Goal: Information Seeking & Learning: Learn about a topic

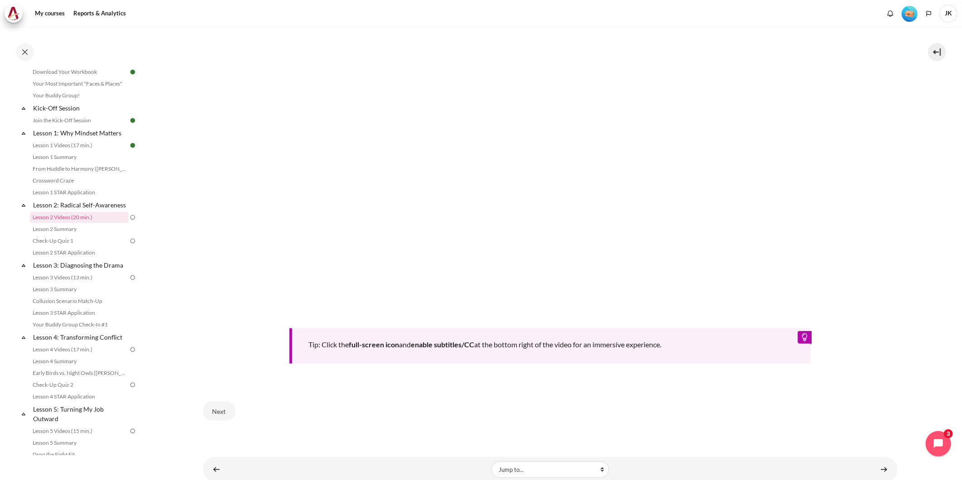
scroll to position [352, 0]
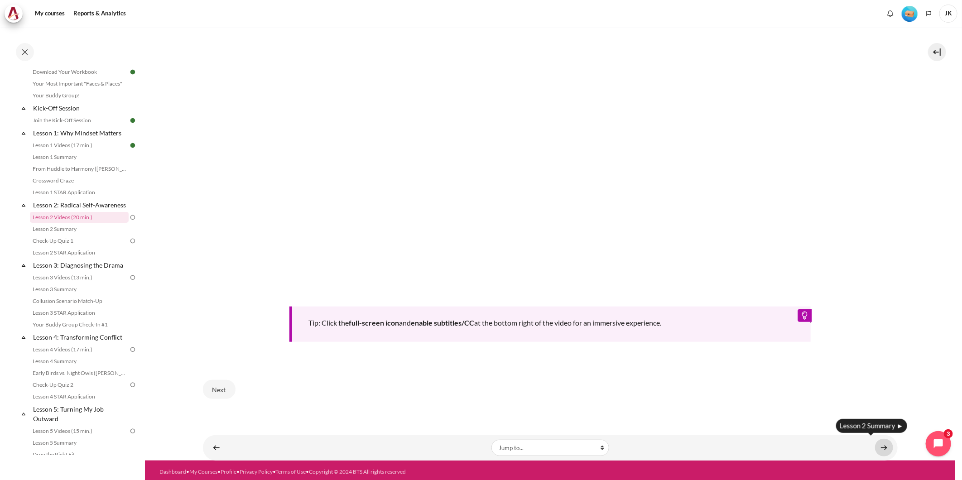
click at [640, 298] on link "Content" at bounding box center [884, 448] width 18 height 18
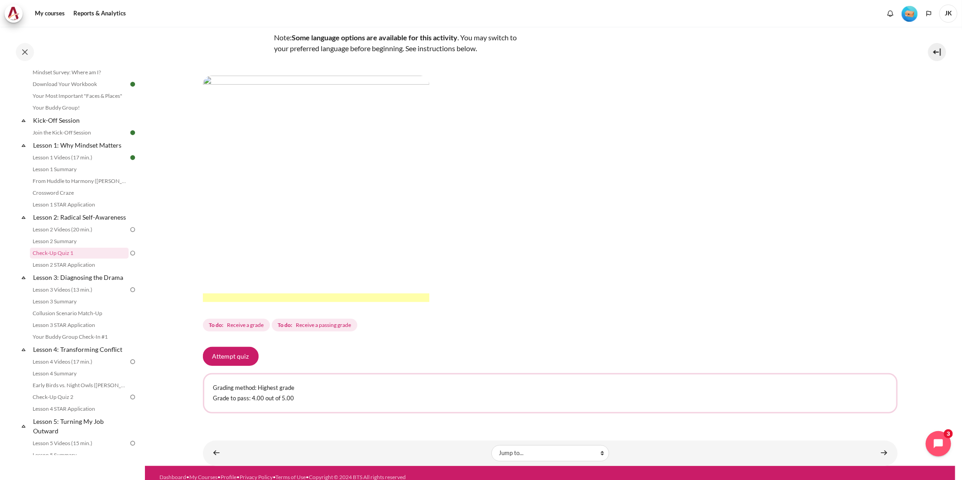
scroll to position [120, 0]
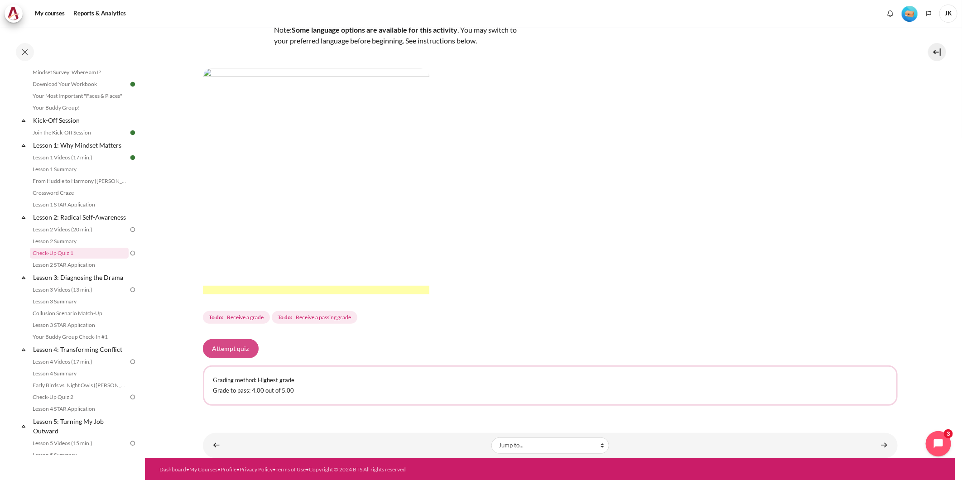
click at [220, 346] on button "Attempt quiz" at bounding box center [231, 348] width 56 height 19
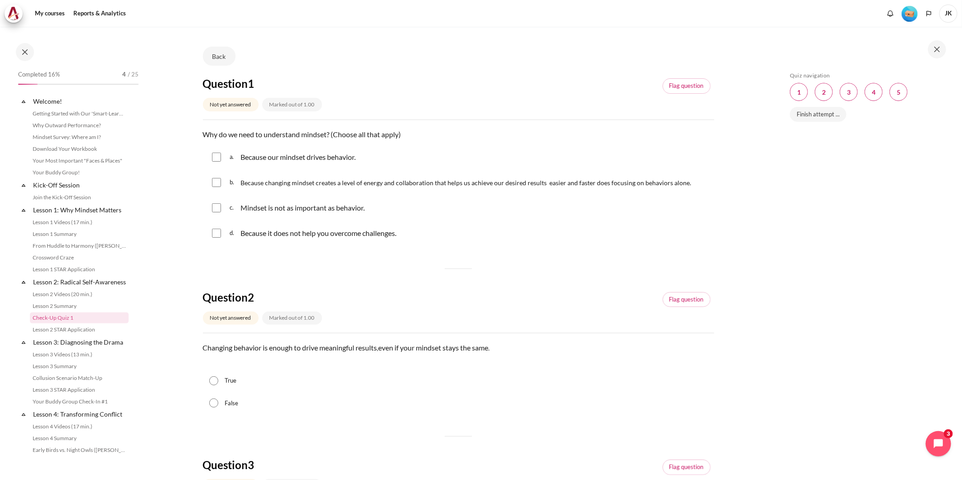
scroll to position [65, 0]
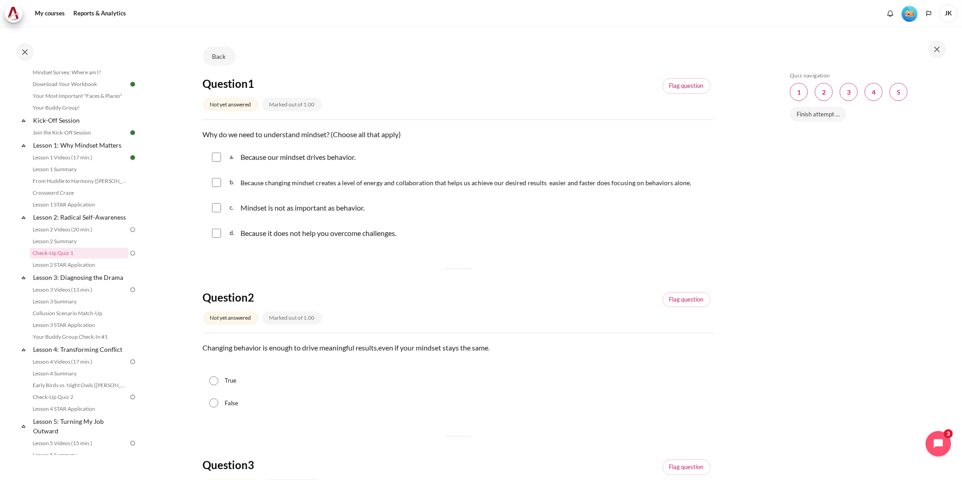
click at [216, 155] on input "Content" at bounding box center [216, 157] width 9 height 9
checkbox input "true"
click at [216, 183] on input "Content" at bounding box center [216, 182] width 9 height 9
checkbox input "true"
click at [227, 404] on label "False" at bounding box center [232, 403] width 14 height 9
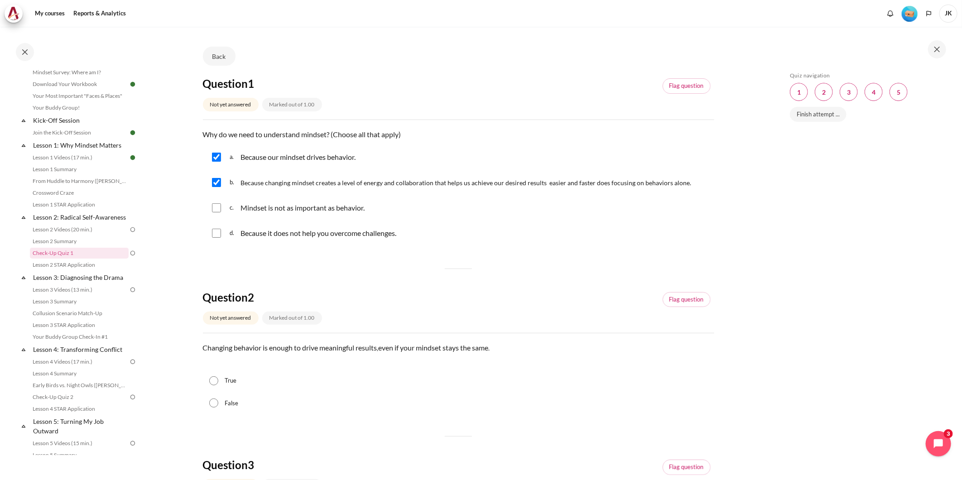
click at [218, 404] on input "False" at bounding box center [213, 403] width 9 height 9
radio input "true"
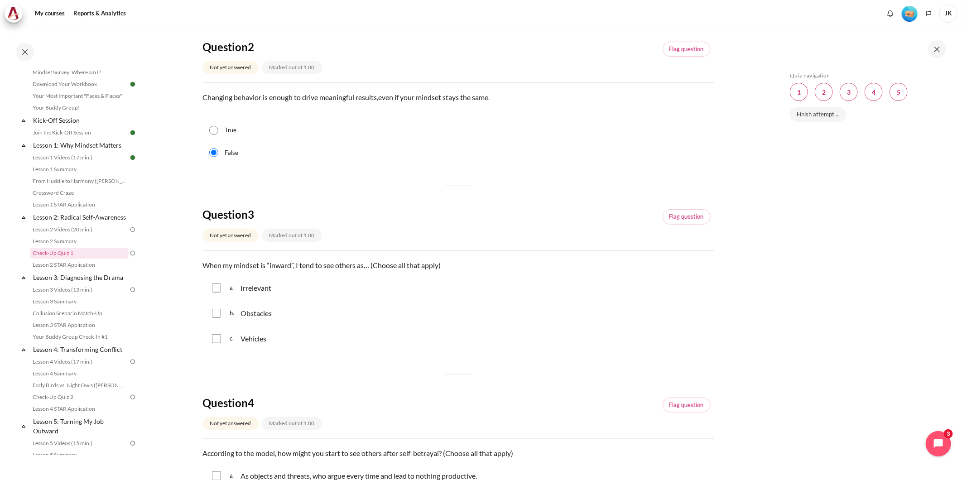
scroll to position [302, 0]
click at [256, 313] on p "Obstacles" at bounding box center [256, 312] width 31 height 11
checkbox input "true"
click at [251, 289] on p "Irrelevant" at bounding box center [256, 287] width 31 height 11
checkbox input "true"
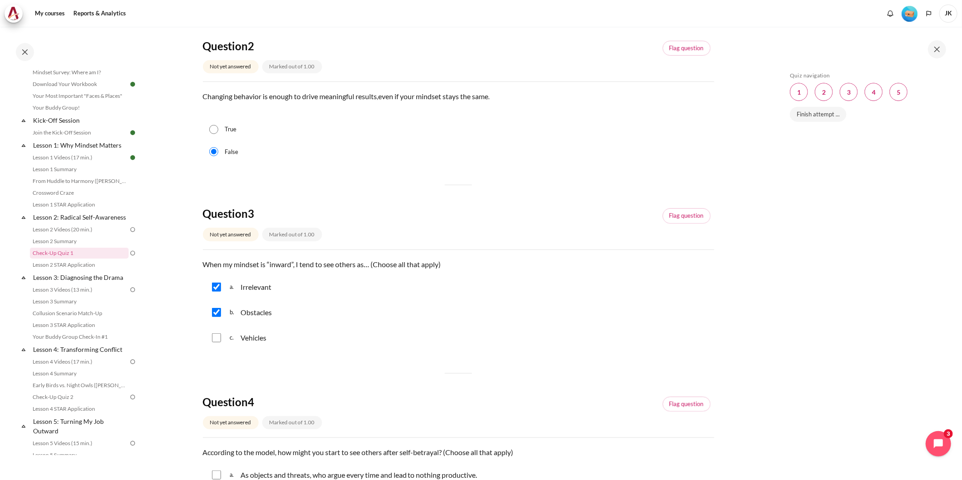
click at [254, 340] on p "Vehicles" at bounding box center [254, 337] width 26 height 11
checkbox input "true"
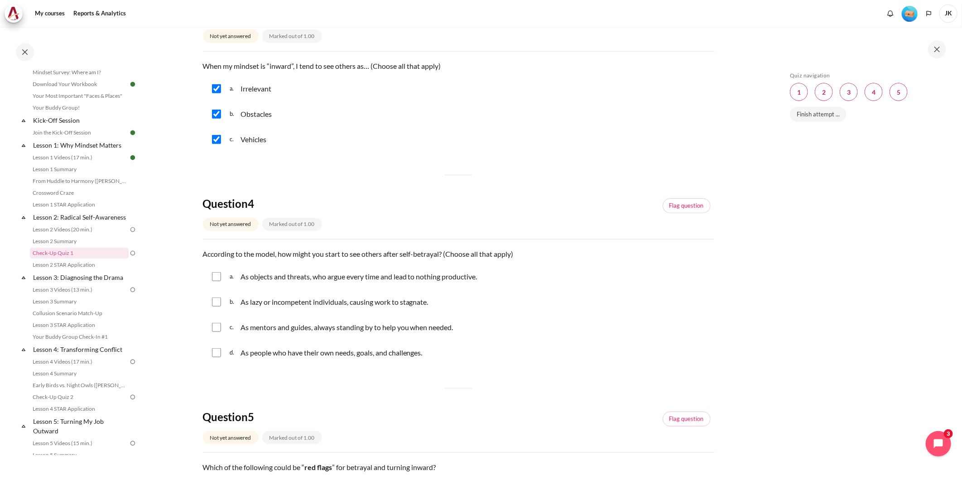
scroll to position [503, 0]
click at [390, 300] on p "As lazy or incompetent individuals, causing work to stagnate." at bounding box center [335, 299] width 189 height 11
checkbox input "true"
click at [409, 275] on p "As objects and threats, who argue every time and lead to nothing productive." at bounding box center [359, 273] width 237 height 11
checkbox input "true"
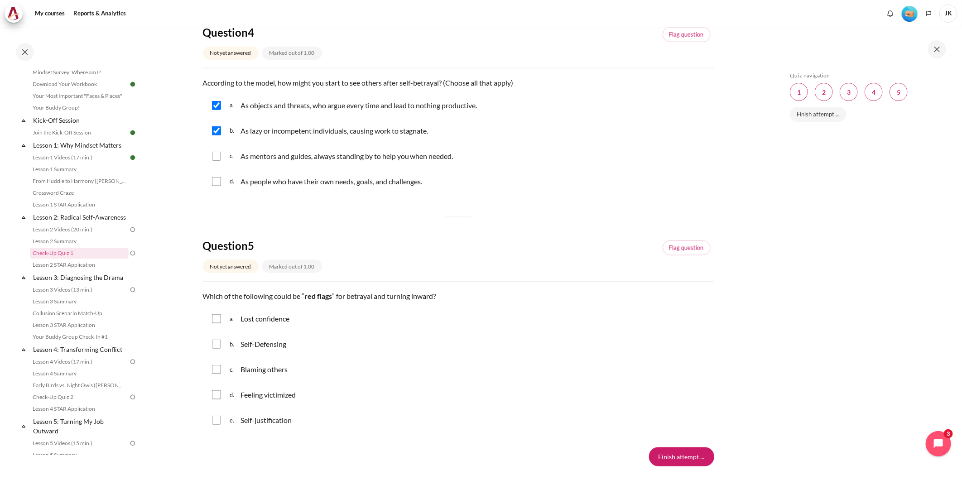
scroll to position [704, 0]
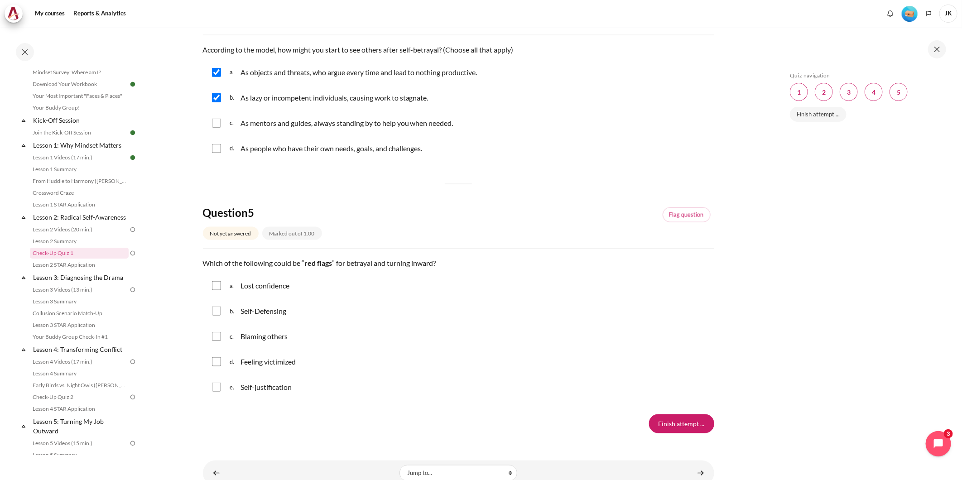
click at [265, 288] on p "Lost confidence" at bounding box center [265, 285] width 49 height 11
checkbox input "true"
click at [257, 309] on p "Self-Defensing" at bounding box center [264, 311] width 46 height 11
checkbox input "true"
click at [258, 337] on p "Blaming others" at bounding box center [264, 336] width 47 height 11
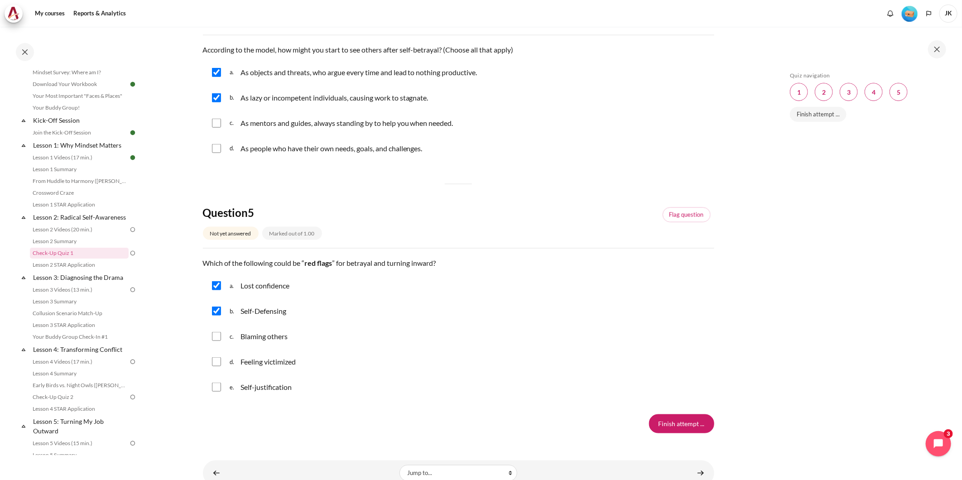
checkbox input "true"
click at [261, 365] on p "Feeling victimized" at bounding box center [268, 361] width 55 height 11
checkbox input "true"
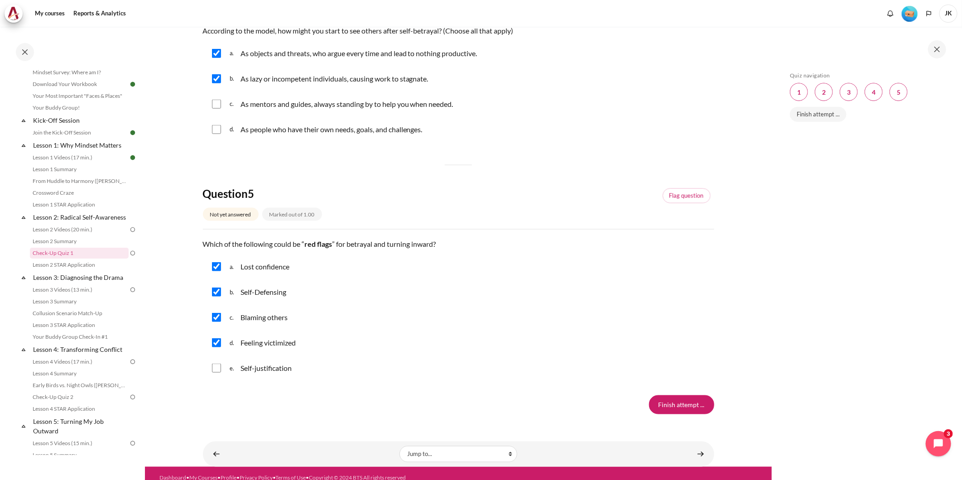
scroll to position [734, 0]
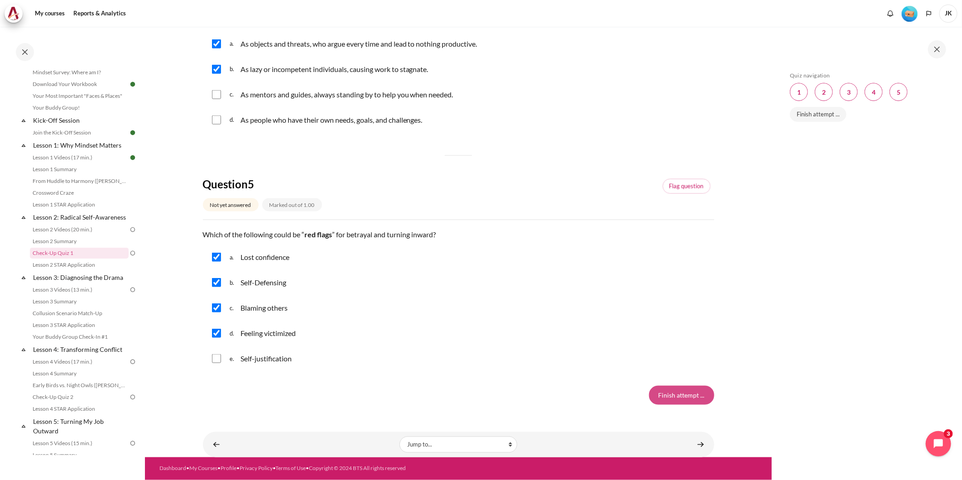
click at [688, 392] on input "Finish attempt ..." at bounding box center [681, 395] width 65 height 19
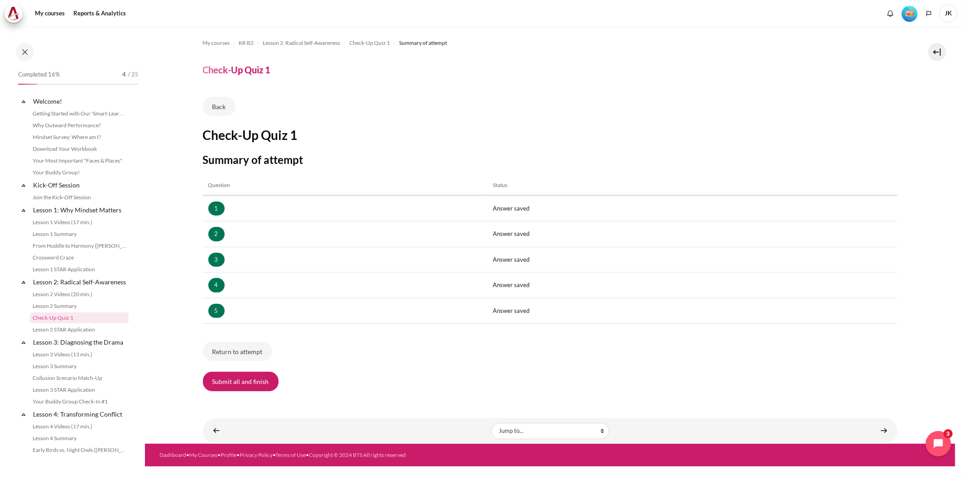
scroll to position [65, 0]
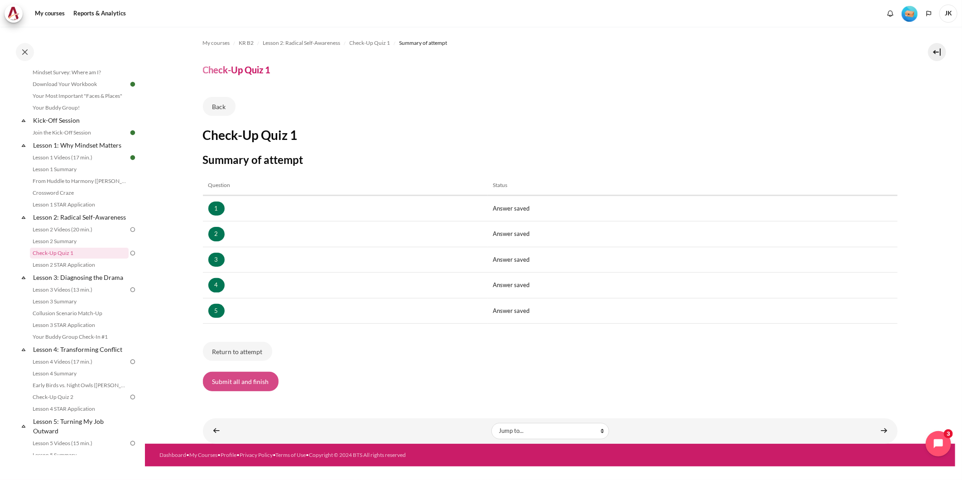
click at [251, 387] on button "Submit all and finish" at bounding box center [241, 381] width 76 height 19
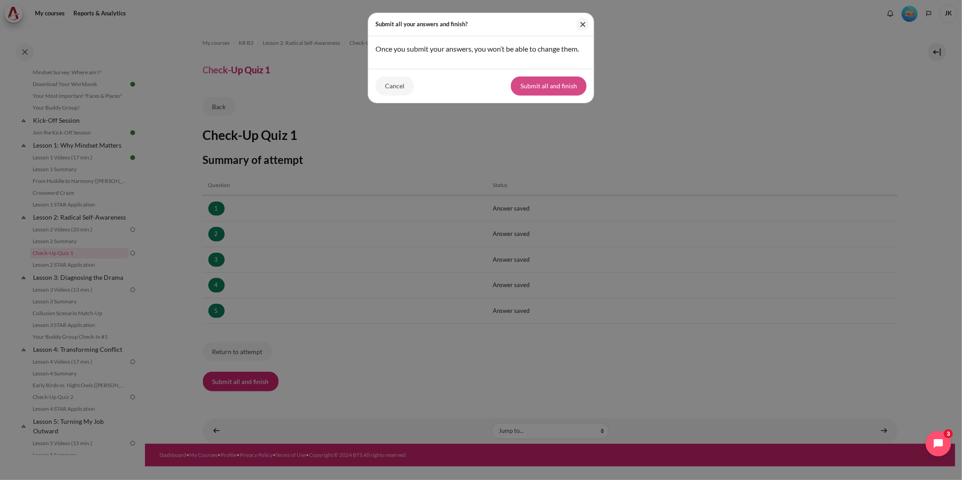
click at [553, 96] on button "Submit all and finish" at bounding box center [549, 86] width 76 height 19
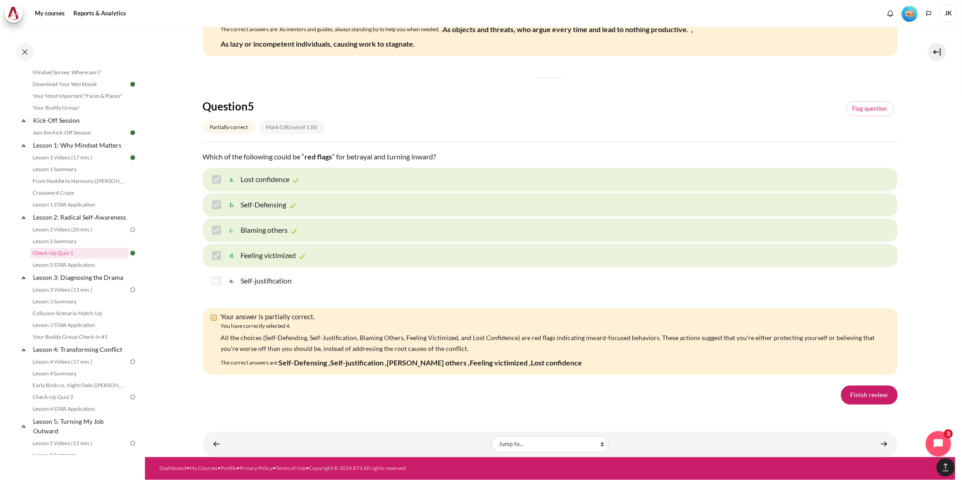
scroll to position [1420, 0]
click at [861, 394] on link "Finish review" at bounding box center [869, 395] width 57 height 19
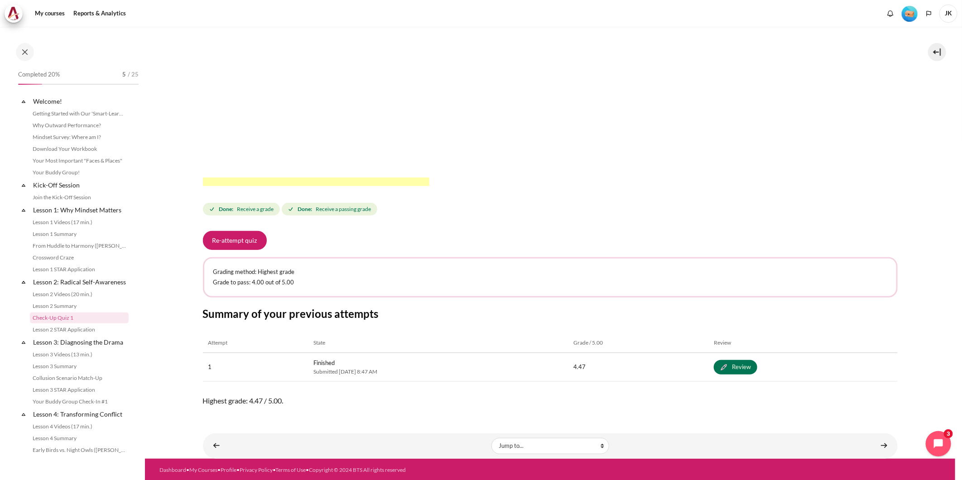
scroll to position [65, 0]
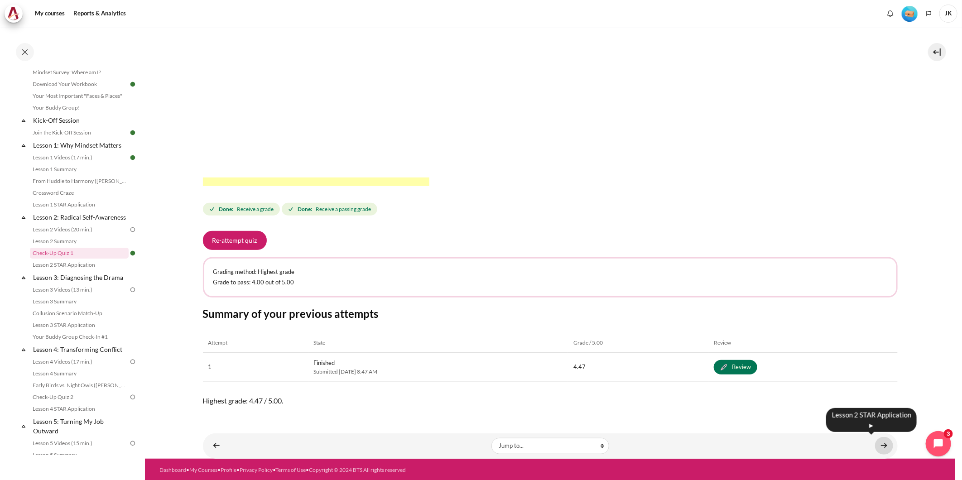
click at [881, 445] on link "Content" at bounding box center [884, 446] width 18 height 18
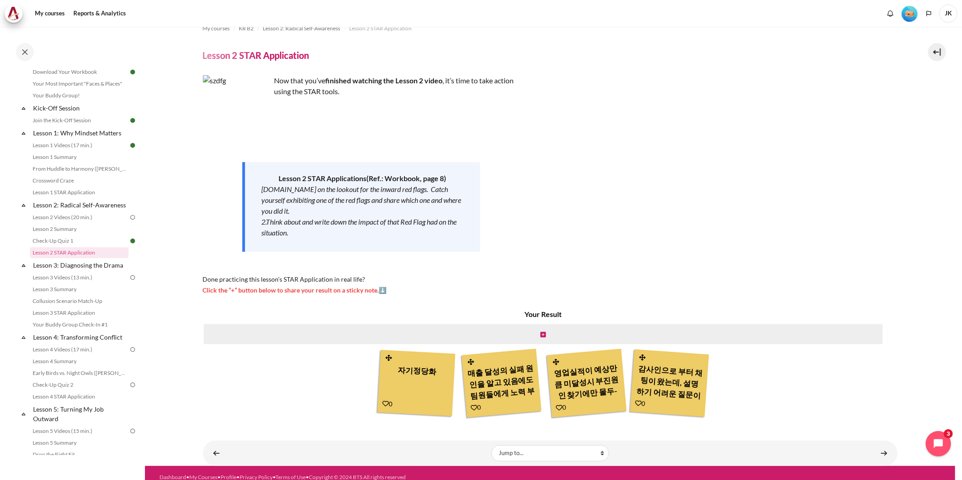
scroll to position [23, 0]
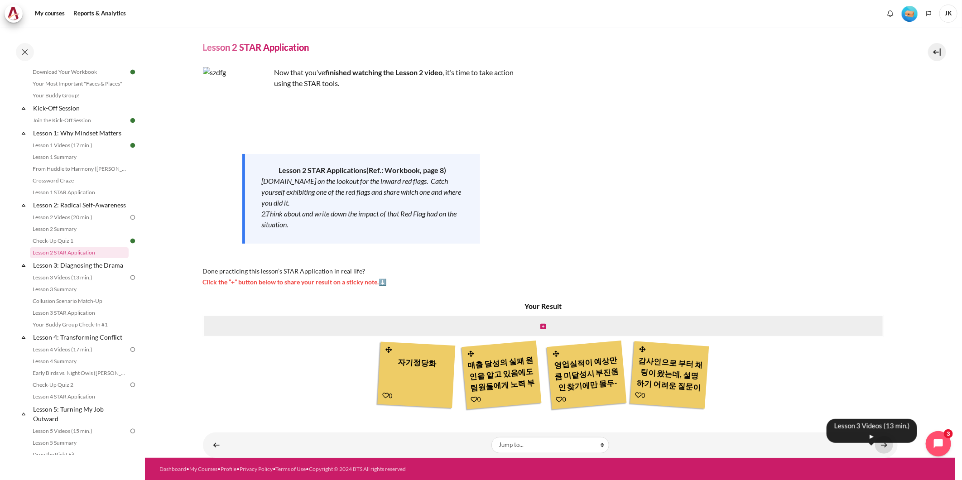
click at [881, 448] on link "Content" at bounding box center [884, 445] width 18 height 18
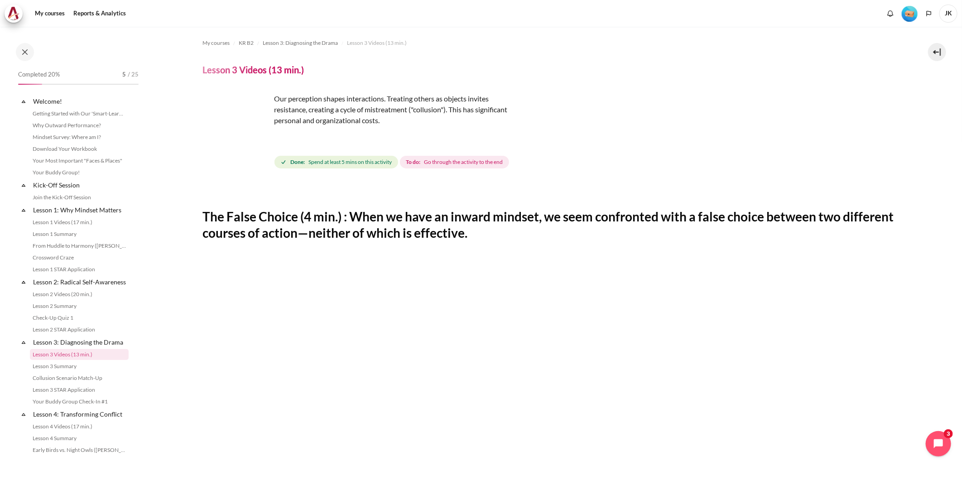
scroll to position [101, 0]
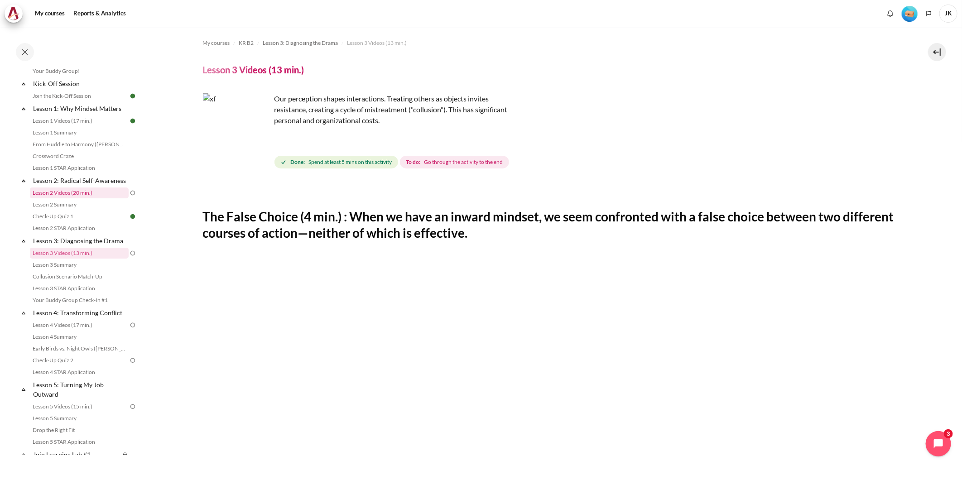
click at [72, 198] on link "Lesson 2 Videos (20 min.)" at bounding box center [79, 193] width 99 height 11
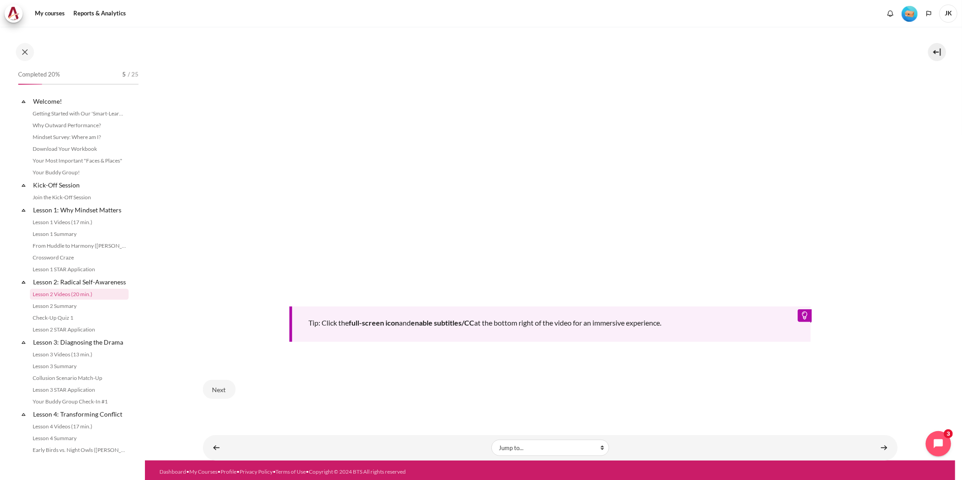
scroll to position [42, 0]
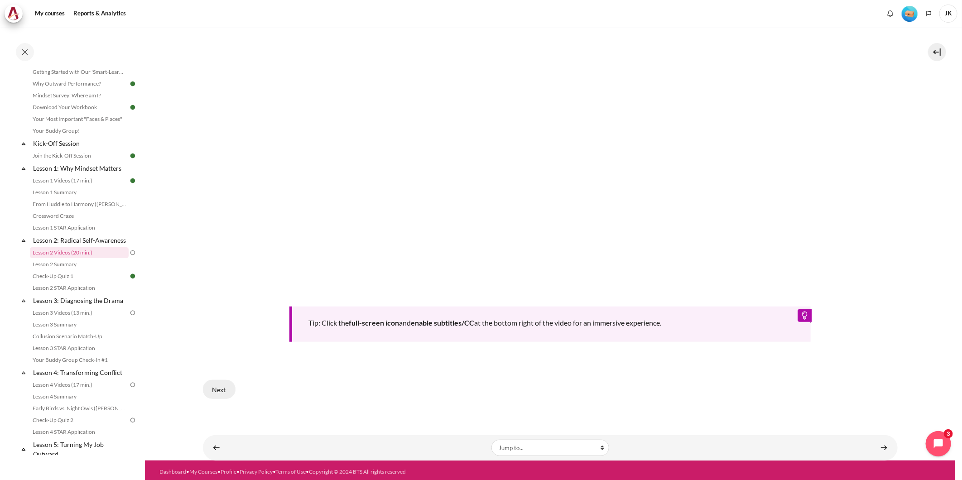
click at [218, 387] on button "Next" at bounding box center [219, 389] width 33 height 19
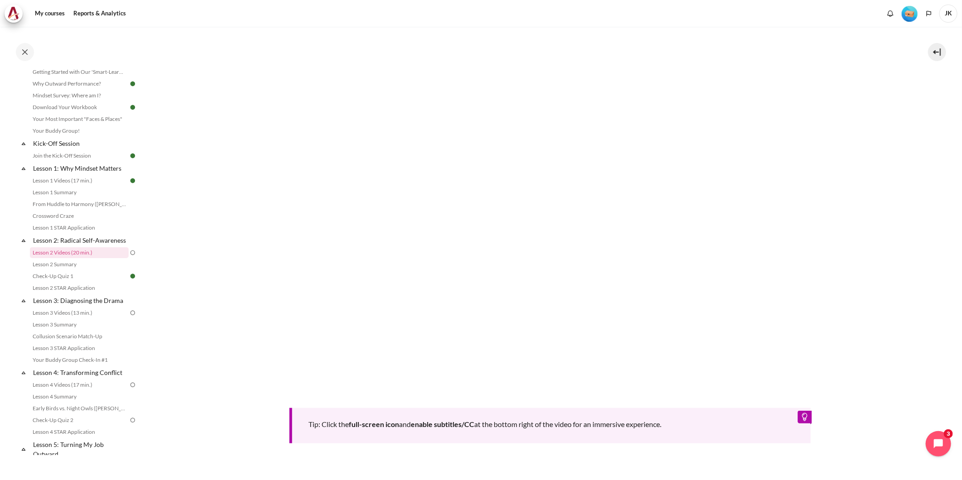
scroll to position [302, 0]
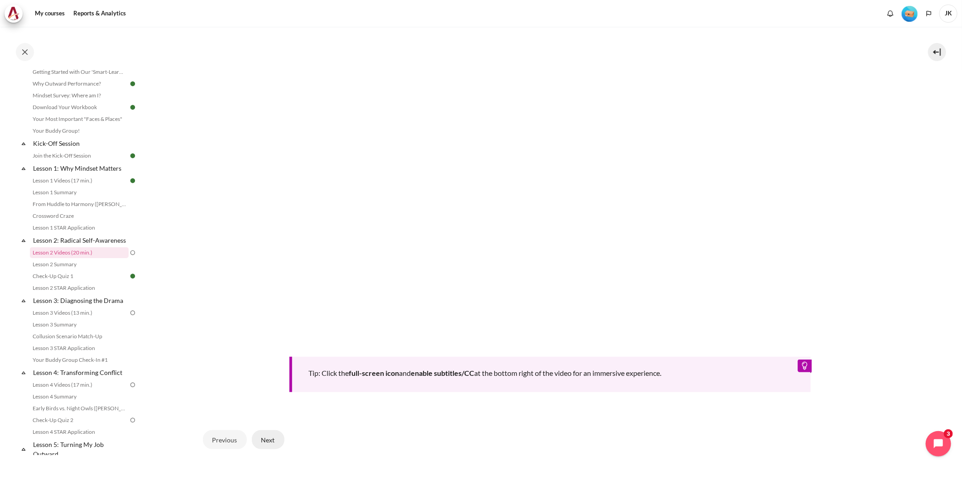
click at [273, 441] on button "Next" at bounding box center [268, 439] width 33 height 19
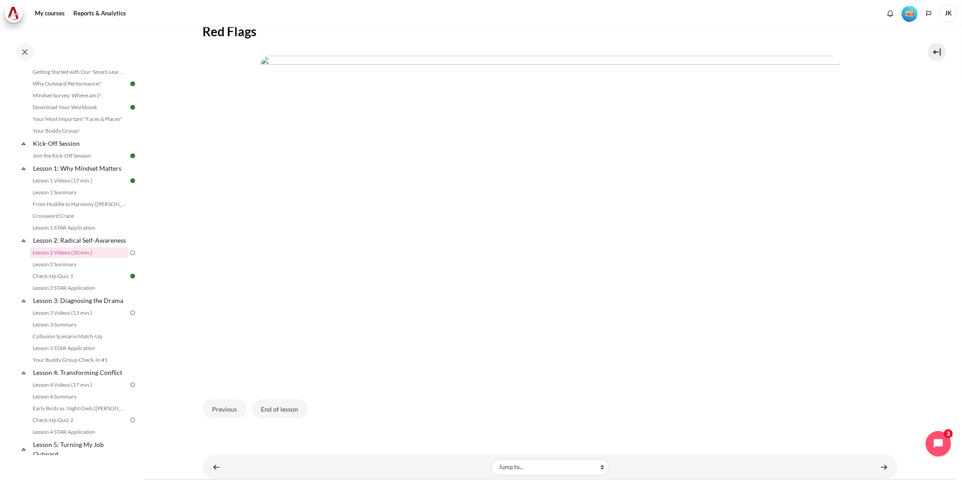
scroll to position [197, 0]
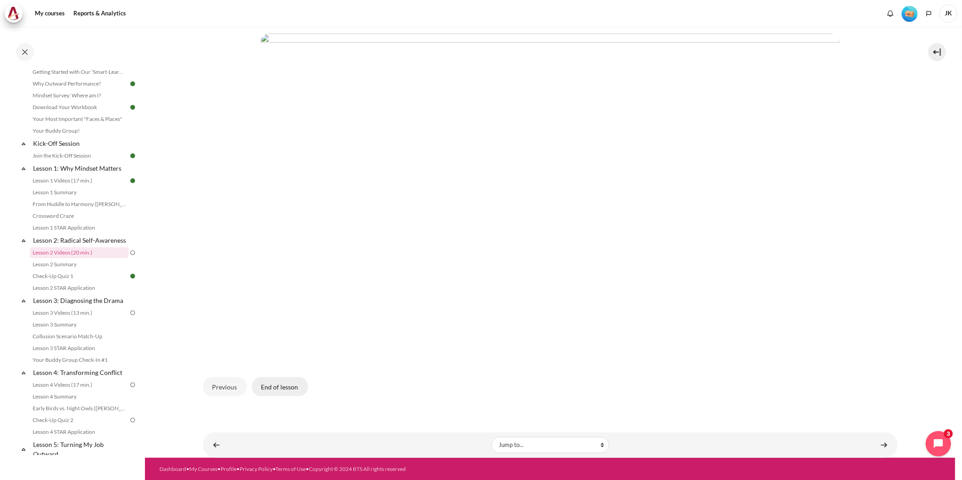
click at [287, 387] on button "End of lesson" at bounding box center [280, 386] width 56 height 19
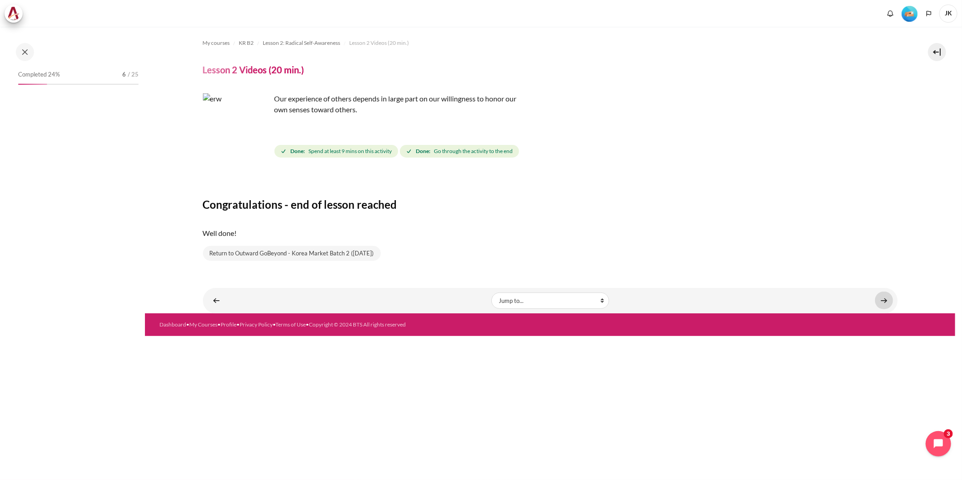
click at [888, 300] on link "Content" at bounding box center [884, 301] width 18 height 18
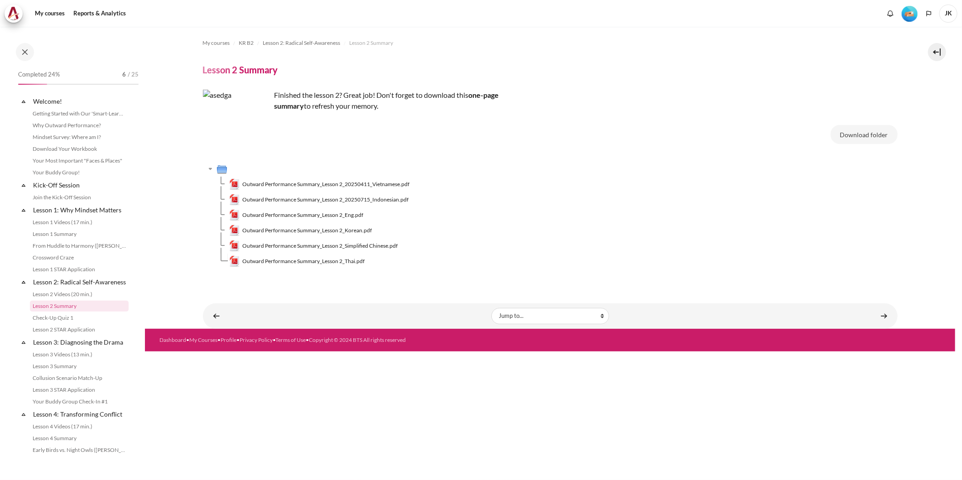
scroll to position [53, 0]
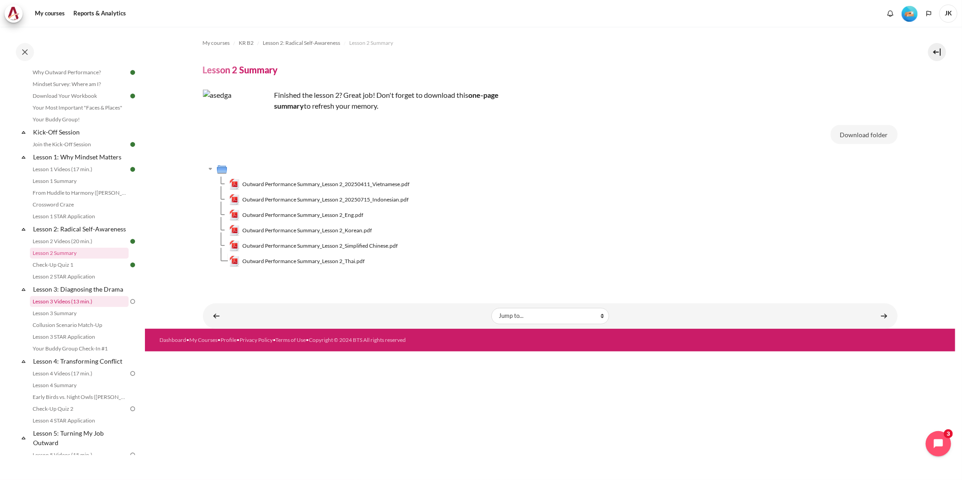
click at [88, 307] on link "Lesson 3 Videos (13 min.)" at bounding box center [79, 301] width 99 height 11
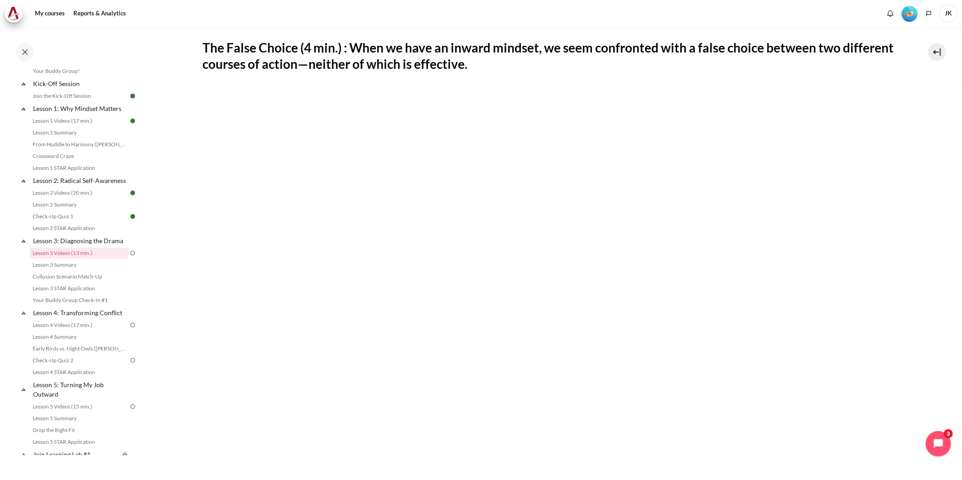
scroll to position [151, 0]
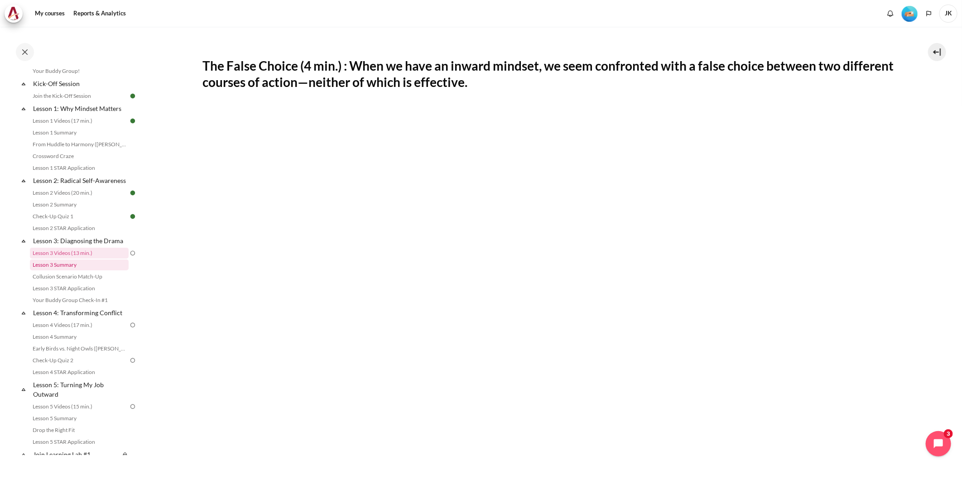
click at [79, 270] on link "Lesson 3 Summary" at bounding box center [79, 265] width 99 height 11
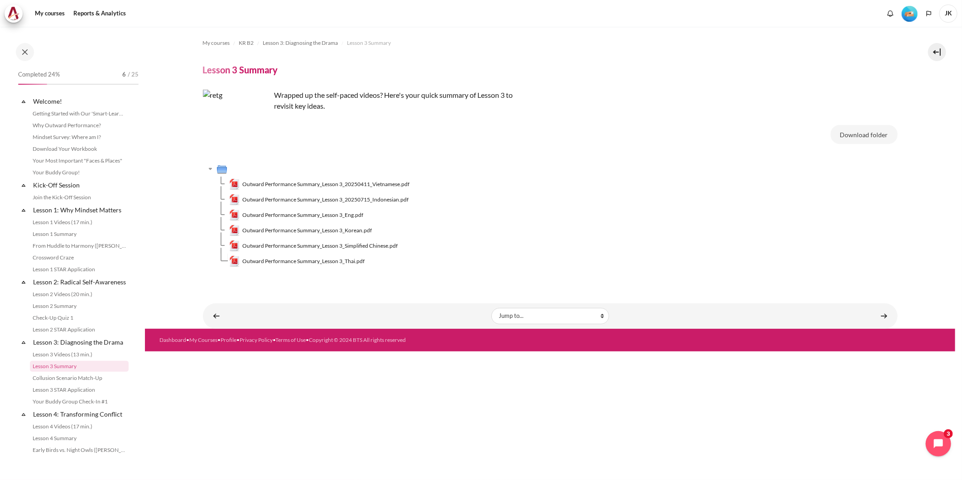
scroll to position [114, 0]
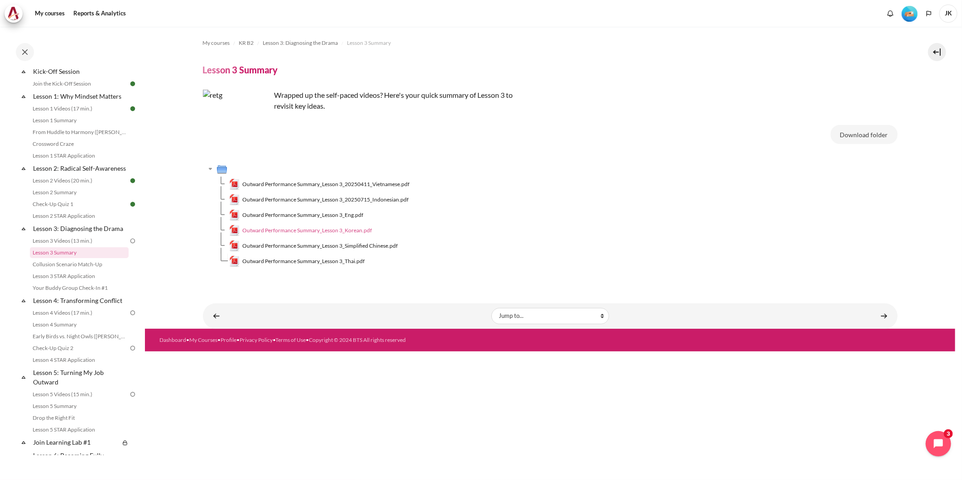
click at [347, 231] on span "Outward Performance Summary_Lesson 3_Korean.pdf" at bounding box center [307, 230] width 130 height 8
click at [86, 246] on link "Lesson 3 Videos (13 min.)" at bounding box center [79, 241] width 99 height 11
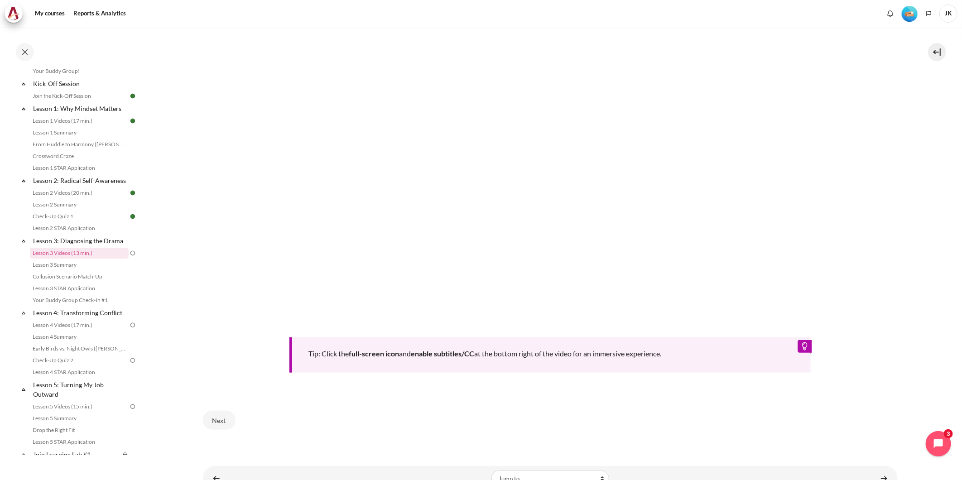
scroll to position [364, 0]
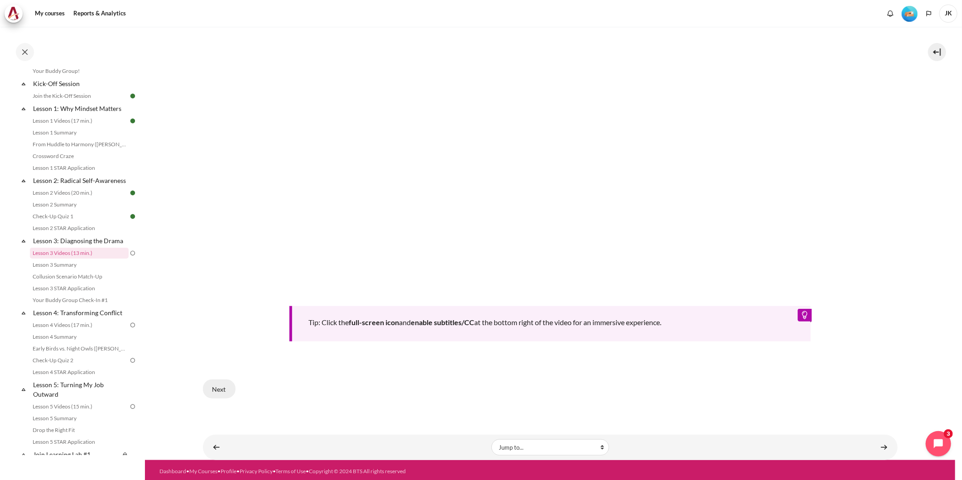
click at [226, 383] on button "Next" at bounding box center [219, 389] width 33 height 19
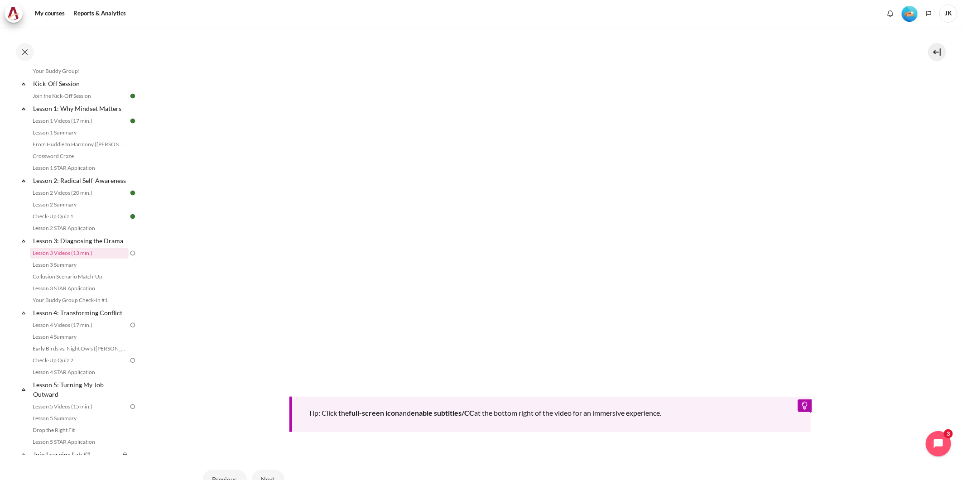
scroll to position [347, 0]
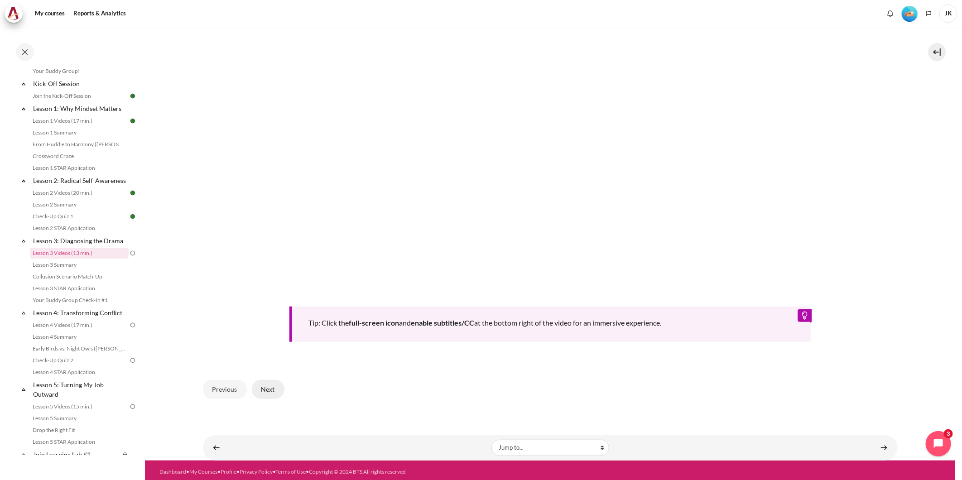
click at [257, 395] on button "Next" at bounding box center [268, 389] width 33 height 19
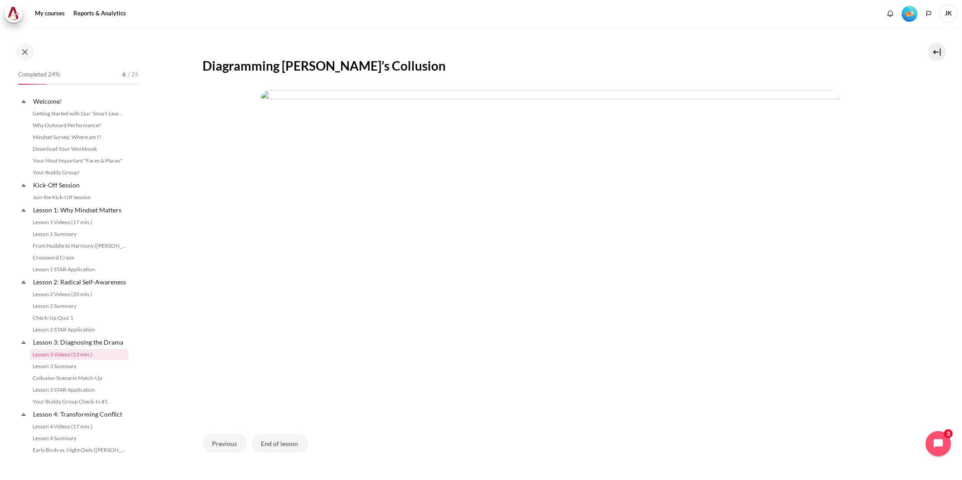
scroll to position [101, 0]
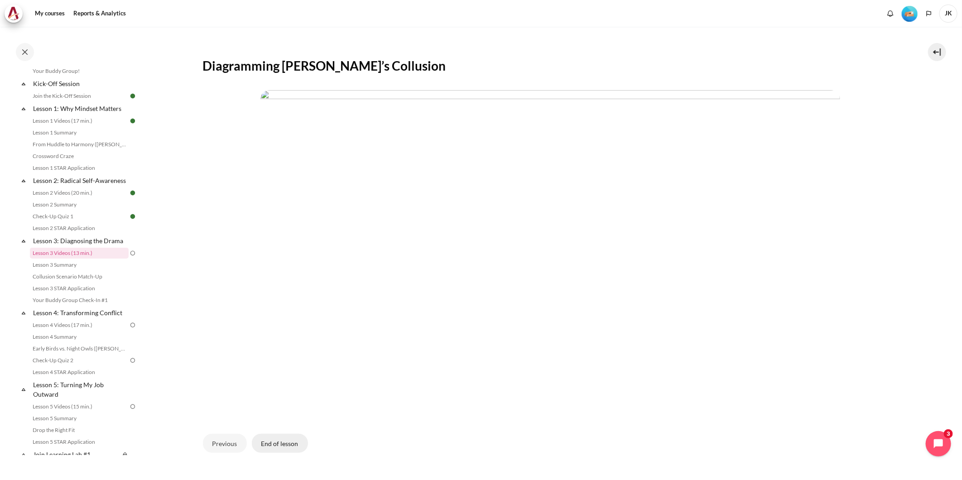
click at [287, 443] on button "End of lesson" at bounding box center [280, 443] width 56 height 19
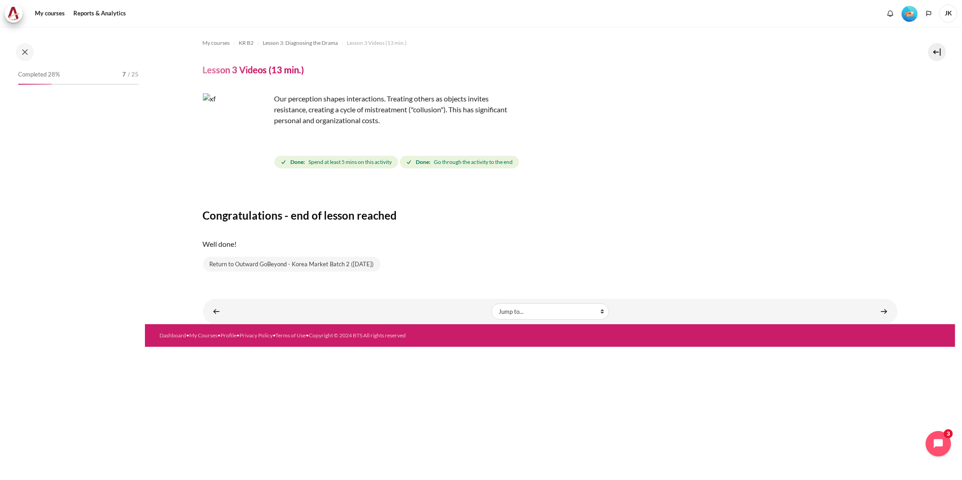
scroll to position [101, 0]
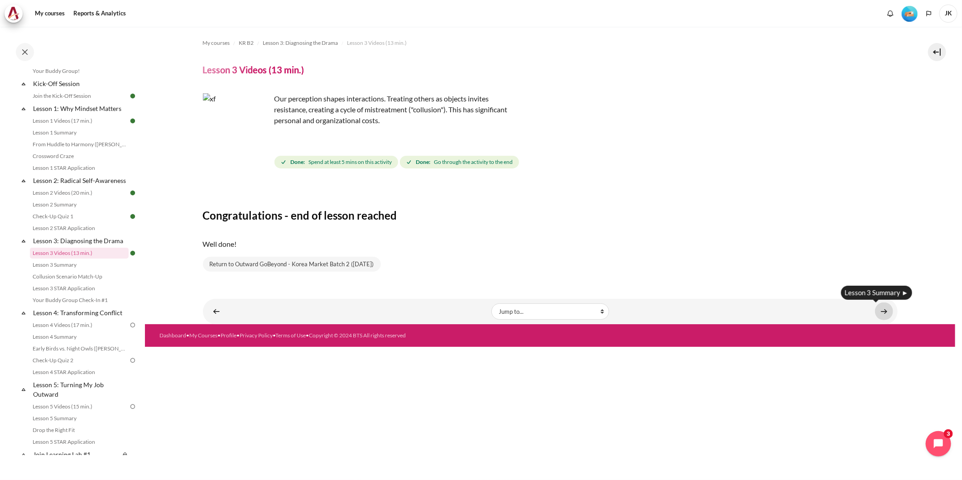
click at [882, 308] on link "Content" at bounding box center [884, 312] width 18 height 18
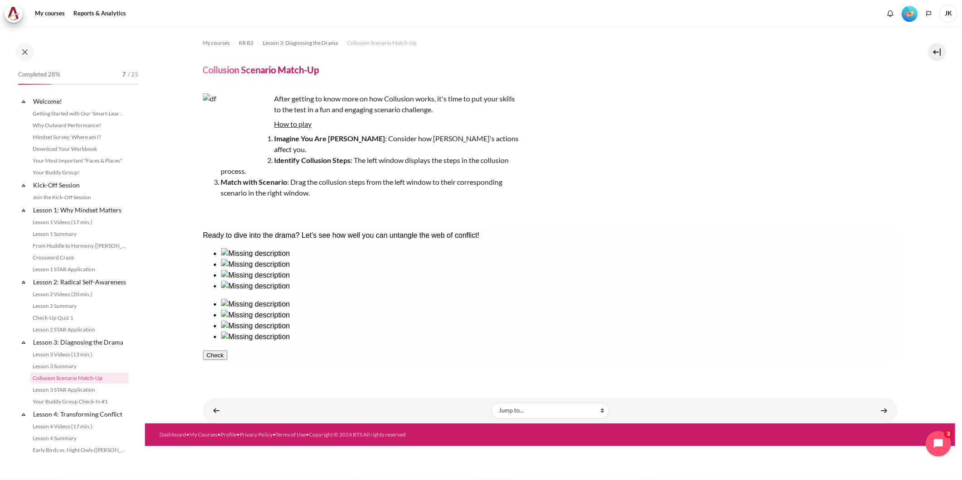
scroll to position [125, 0]
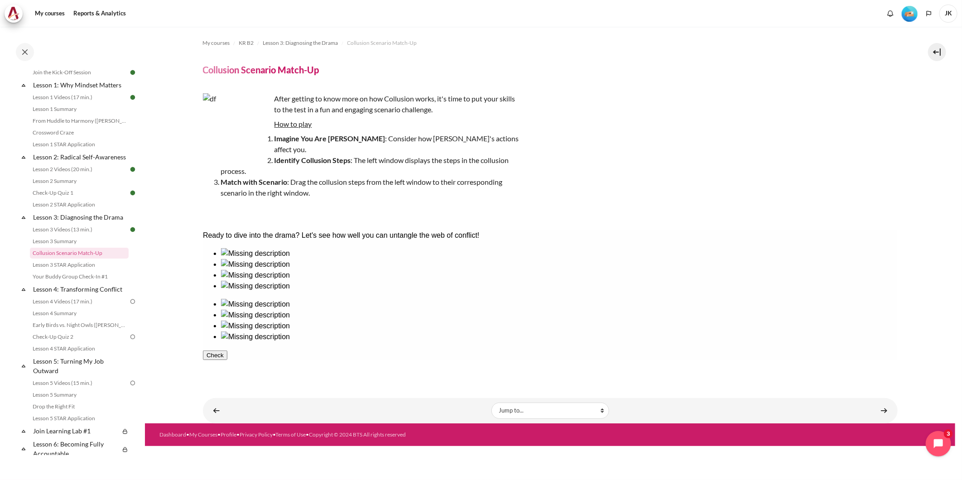
click at [227, 352] on button "Check" at bounding box center [214, 355] width 24 height 10
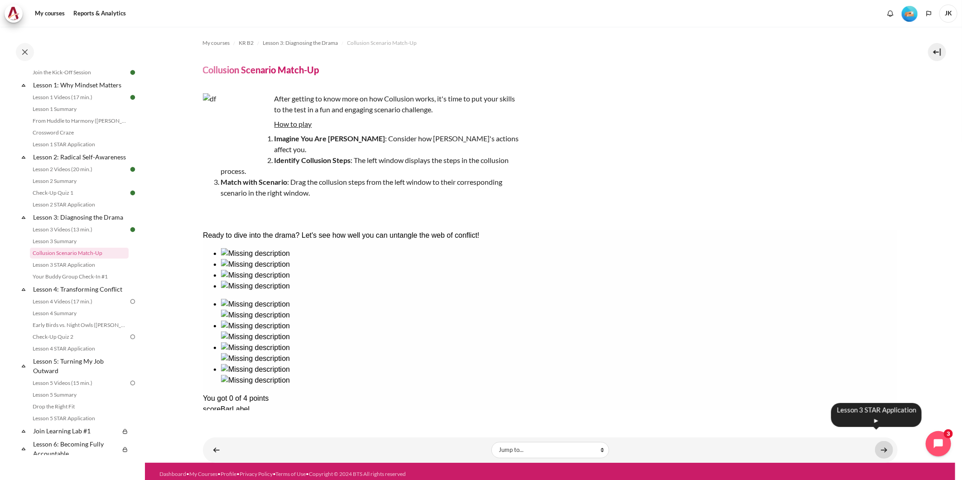
click at [890, 441] on link "Content" at bounding box center [884, 450] width 18 height 18
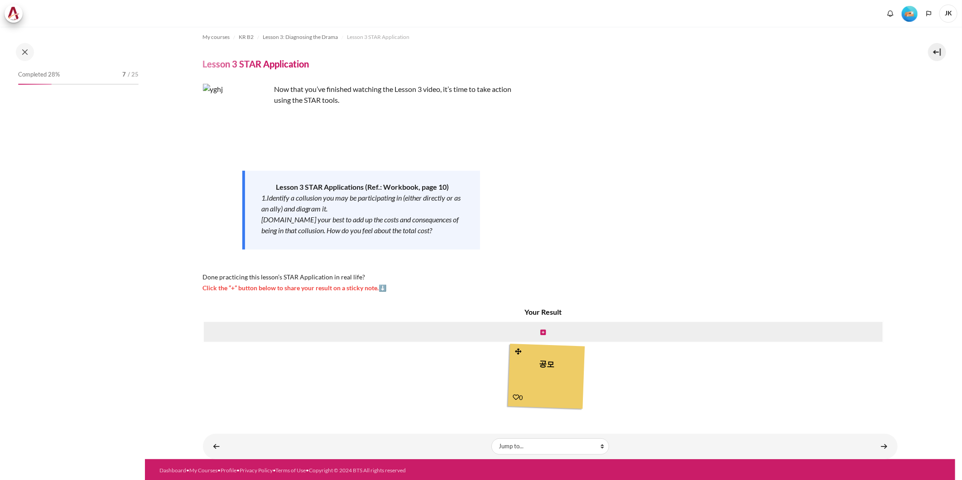
scroll to position [7, 0]
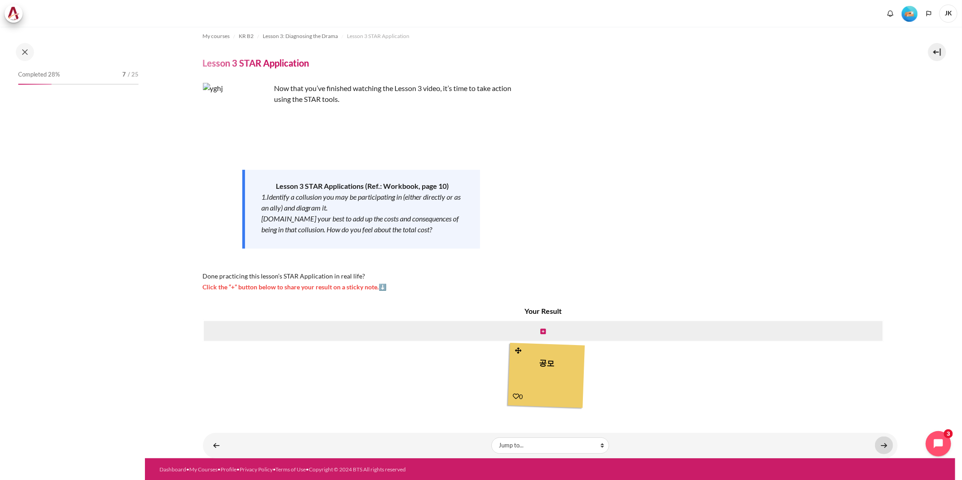
click at [884, 445] on link "Content" at bounding box center [884, 446] width 18 height 18
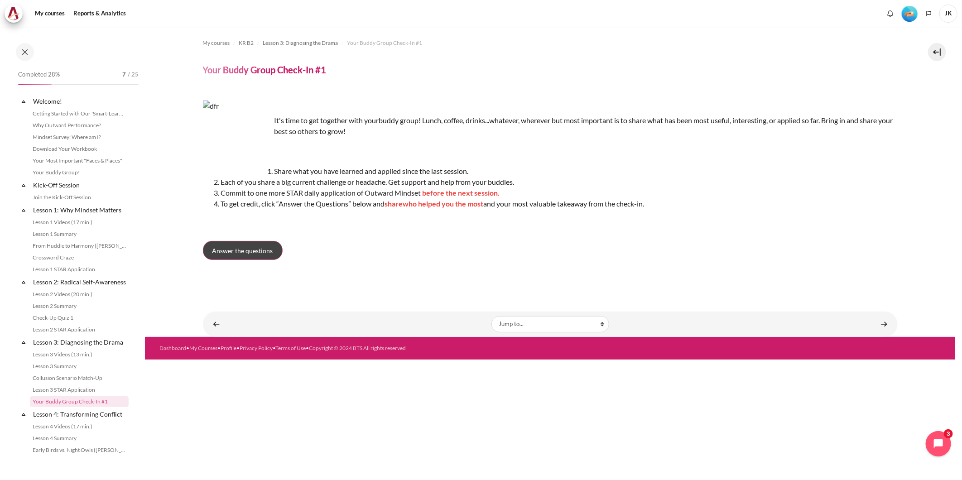
scroll to position [149, 0]
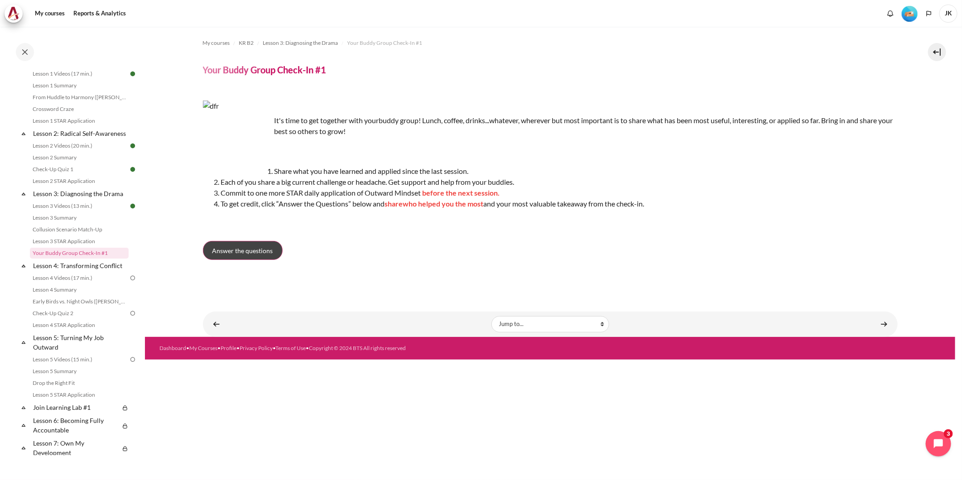
click at [267, 245] on link "Answer the questions" at bounding box center [243, 250] width 80 height 19
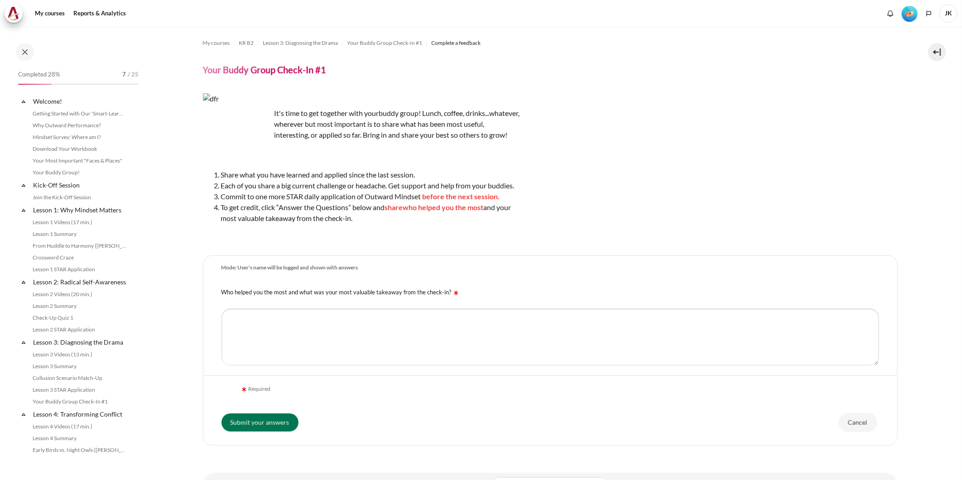
scroll to position [149, 0]
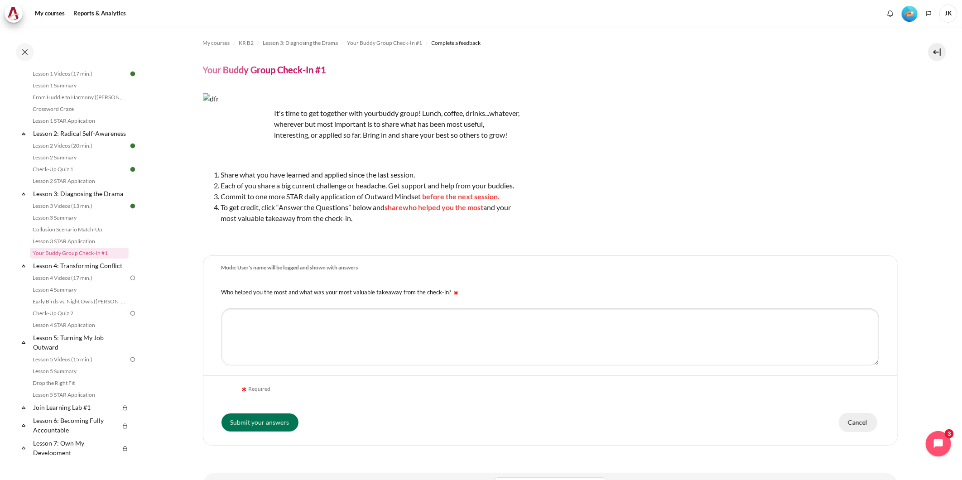
click at [862, 432] on input "Cancel" at bounding box center [858, 422] width 38 height 19
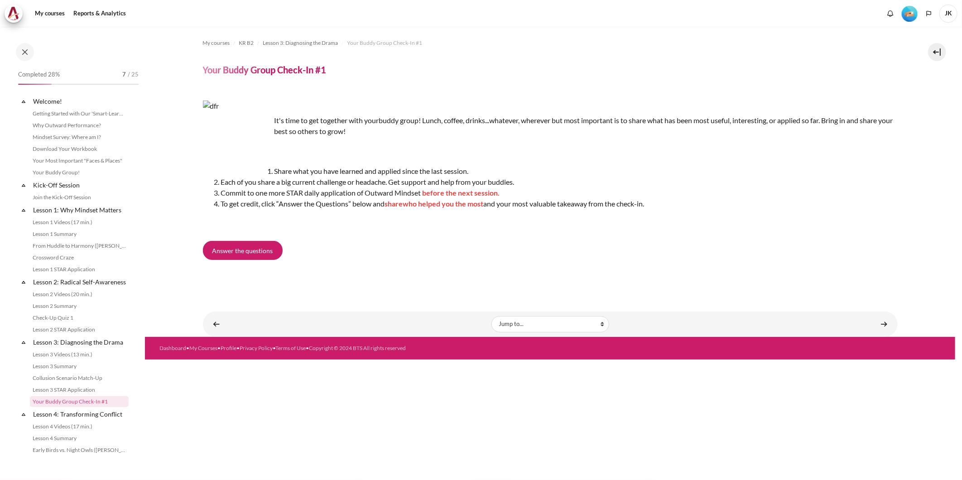
scroll to position [149, 0]
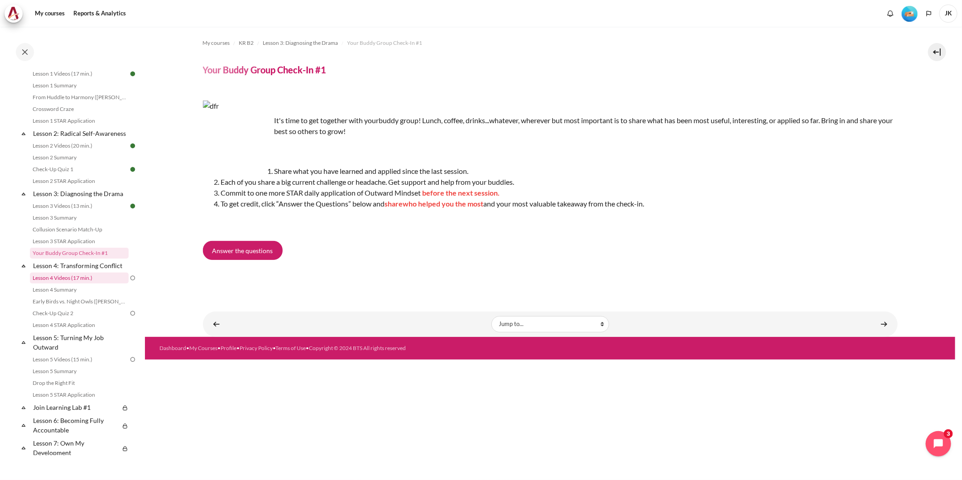
click at [79, 284] on link "Lesson 4 Videos (17 min.)" at bounding box center [79, 278] width 99 height 11
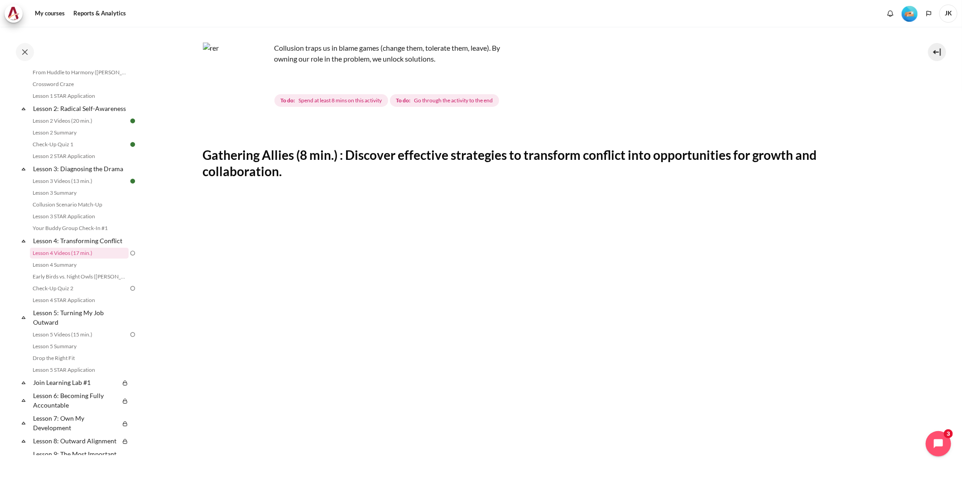
scroll to position [50, 0]
